Goal: Task Accomplishment & Management: Manage account settings

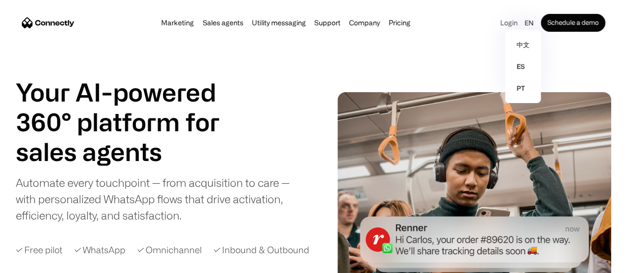
click at [497, 24] on link "Login" at bounding box center [508, 23] width 23 height 14
click at [497, 20] on link "Login" at bounding box center [508, 23] width 23 height 14
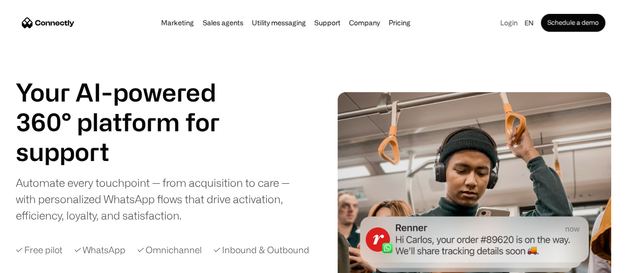
click at [497, 25] on link "Login" at bounding box center [508, 23] width 23 height 14
